Goal: Task Accomplishment & Management: Complete application form

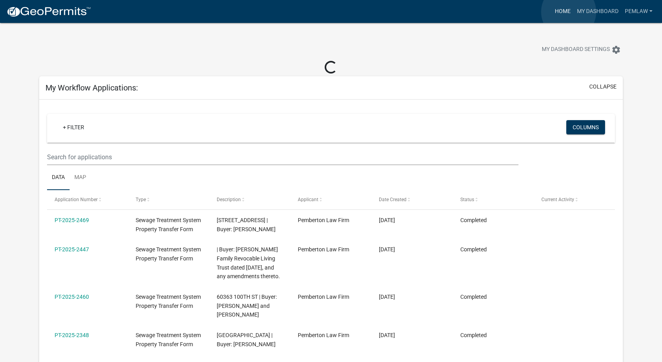
click at [569, 12] on link "Home" at bounding box center [563, 11] width 22 height 15
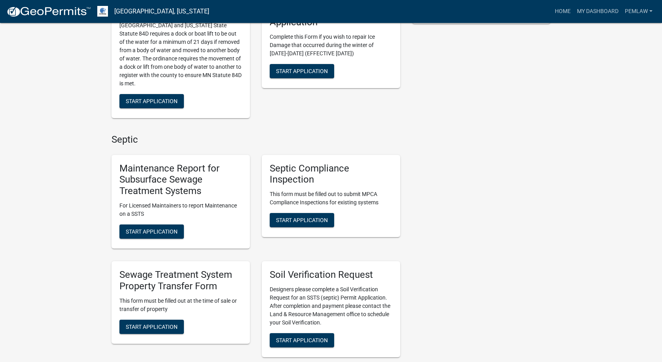
scroll to position [277, 0]
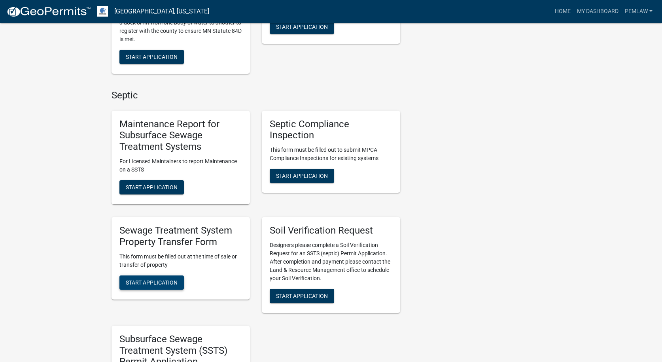
click at [164, 279] on span "Start Application" at bounding box center [152, 282] width 52 height 6
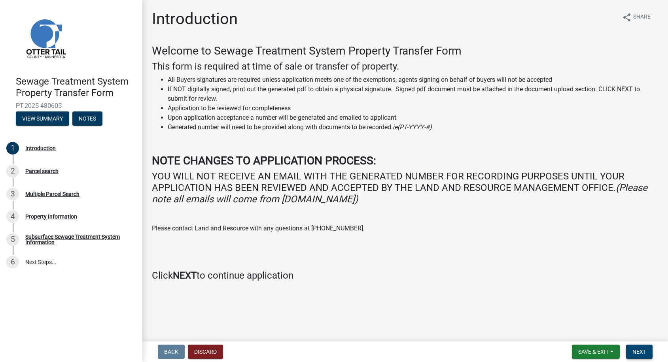
click at [632, 347] on button "Next" at bounding box center [639, 352] width 27 height 14
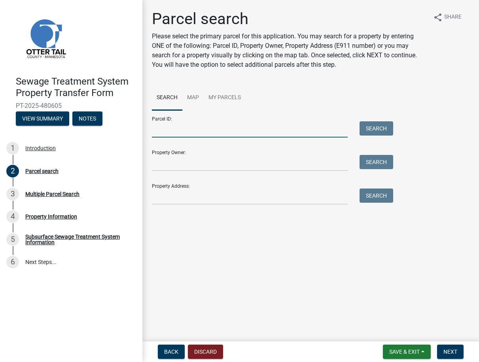
click at [167, 130] on input "Parcel ID:" at bounding box center [250, 129] width 196 height 16
click at [159, 166] on input "Property Owner:" at bounding box center [250, 163] width 196 height 16
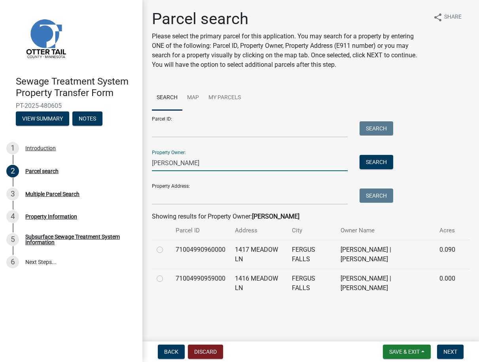
type input "David Bjork"
click at [166, 245] on label at bounding box center [166, 245] width 0 height 0
click at [166, 250] on input "radio" at bounding box center [168, 247] width 5 height 5
radio input "true"
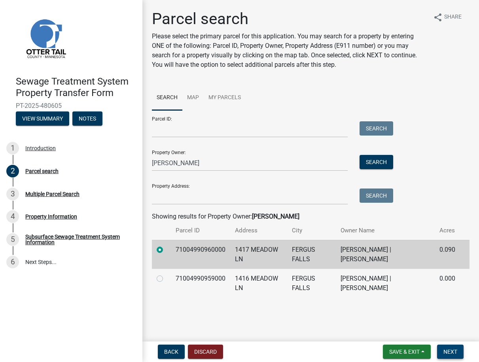
click at [458, 348] on button "Next" at bounding box center [450, 352] width 27 height 14
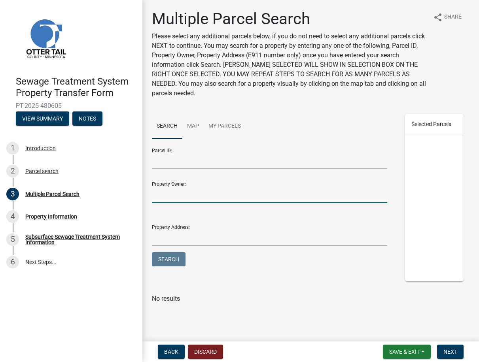
click at [176, 193] on input "Property Owner:" at bounding box center [269, 195] width 235 height 16
type input "David Bjork"
click at [152, 252] on button "Search" at bounding box center [169, 259] width 34 height 14
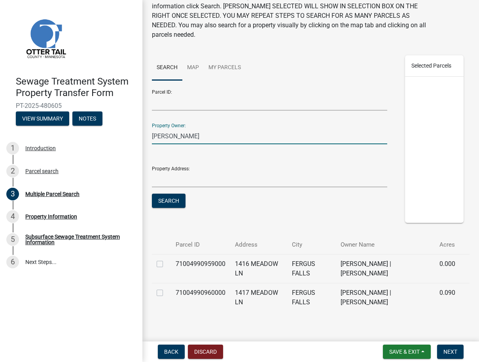
scroll to position [69, 0]
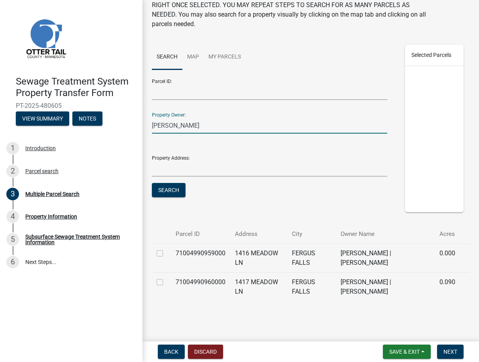
click at [333, 315] on div "Multiple Parcel Search Please select any additional parcels below, if you do no…" at bounding box center [311, 127] width 330 height 375
click at [166, 249] on label at bounding box center [166, 249] width 0 height 0
click at [166, 251] on input "checkbox" at bounding box center [168, 251] width 5 height 5
checkbox input "true"
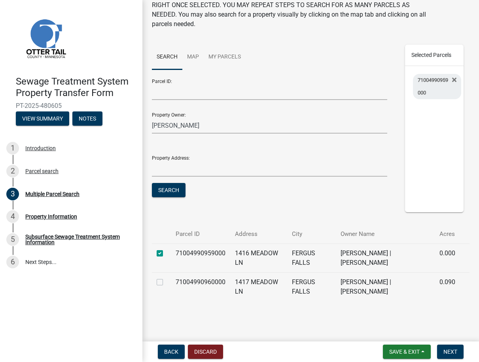
click at [166, 278] on label at bounding box center [166, 278] width 0 height 0
click at [166, 282] on input "checkbox" at bounding box center [168, 280] width 5 height 5
checkbox input "true"
click at [455, 351] on span "Next" at bounding box center [450, 352] width 14 height 6
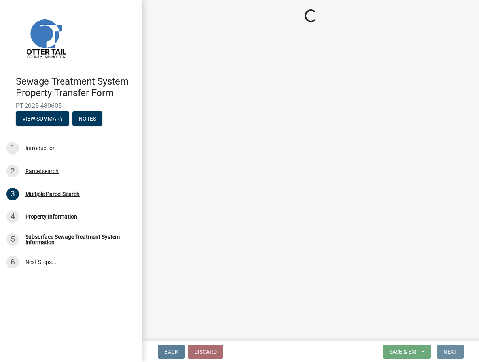
scroll to position [0, 0]
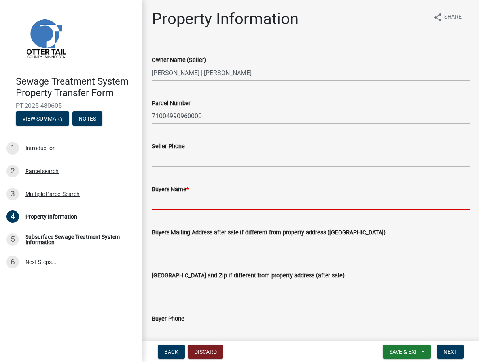
click at [177, 205] on input "Buyers Name *" at bounding box center [311, 202] width 318 height 16
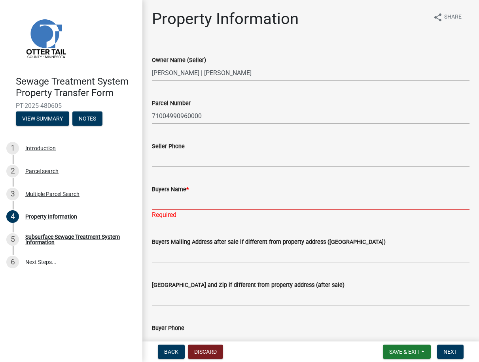
click at [188, 204] on input "Buyers Name *" at bounding box center [311, 202] width 318 height 16
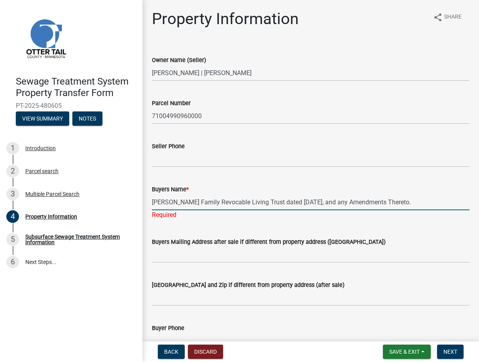
type input "Bjork Family Revocable Living Trust dated September 17, 2025, and any Amendment…"
click at [184, 225] on wm-data-entity-input-list "Owner Name (Seller) DAVID BJORK | KATHLEEN ANN BJORK Parcel Number 710049909600…" at bounding box center [311, 356] width 318 height 625
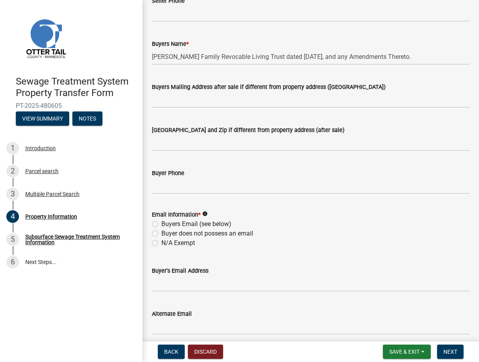
scroll to position [158, 0]
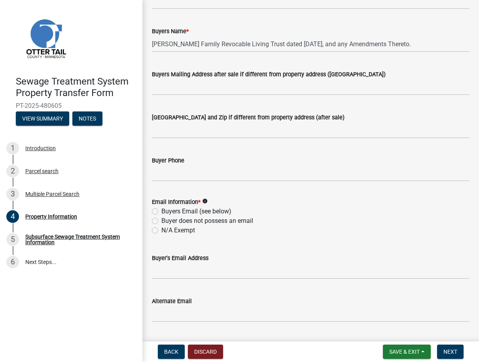
click at [161, 230] on label "N/A Exempt" at bounding box center [178, 230] width 34 height 9
click at [161, 230] on input "N/A Exempt" at bounding box center [163, 228] width 5 height 5
radio input "true"
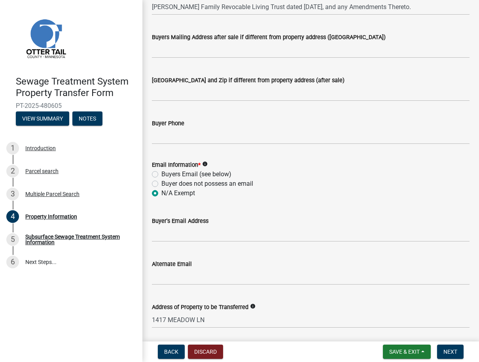
scroll to position [352, 0]
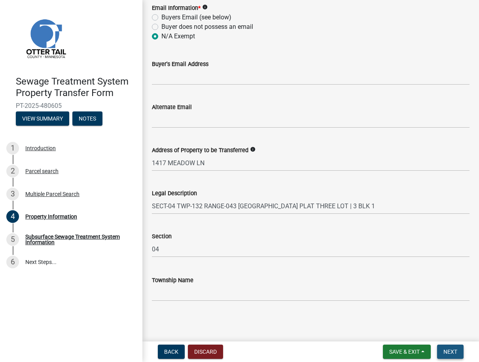
click at [443, 351] on span "Next" at bounding box center [450, 352] width 14 height 6
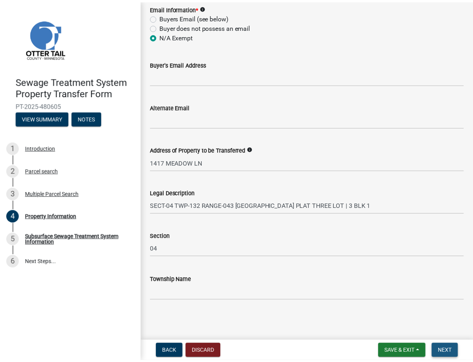
scroll to position [0, 0]
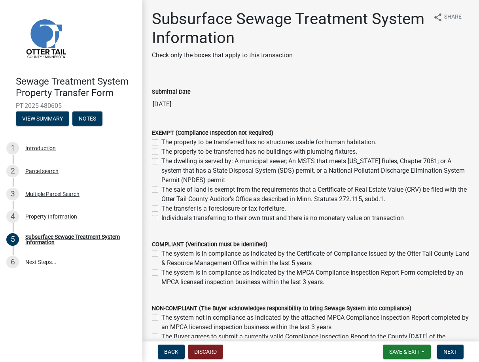
click at [161, 216] on label "Individuals transferring to their own trust and there is no monetary value on t…" at bounding box center [282, 218] width 243 height 9
click at [161, 216] on input "Individuals transferring to their own trust and there is no monetary value on t…" at bounding box center [163, 216] width 5 height 5
checkbox input "true"
checkbox input "false"
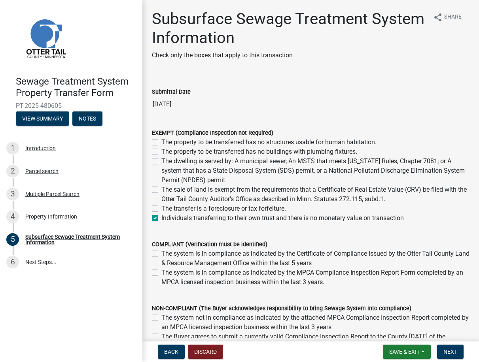
checkbox input "false"
checkbox input "true"
click at [455, 354] on span "Next" at bounding box center [450, 352] width 14 height 6
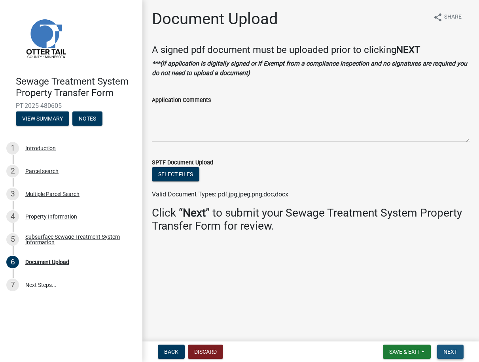
click at [458, 351] on button "Next" at bounding box center [450, 352] width 27 height 14
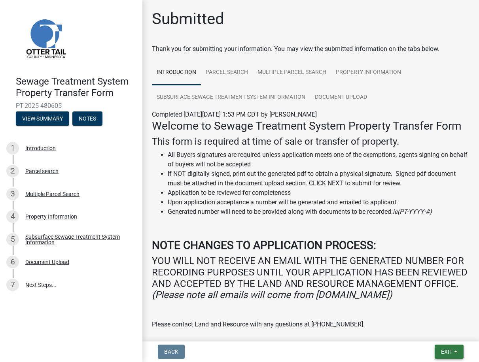
click at [458, 355] on button "Exit" at bounding box center [449, 352] width 29 height 14
click at [449, 334] on button "Save & Exit" at bounding box center [431, 331] width 63 height 19
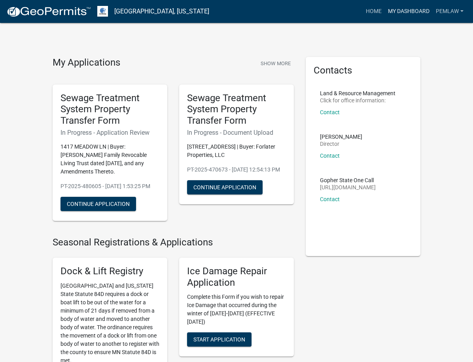
click at [396, 13] on link "My Dashboard" at bounding box center [409, 11] width 48 height 15
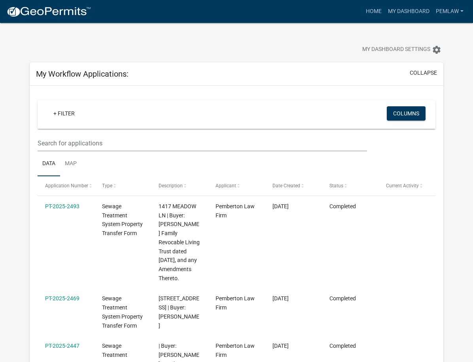
click at [229, 75] on div "My Workflow Applications: collapse" at bounding box center [237, 74] width 414 height 23
